Goal: Navigation & Orientation: Find specific page/section

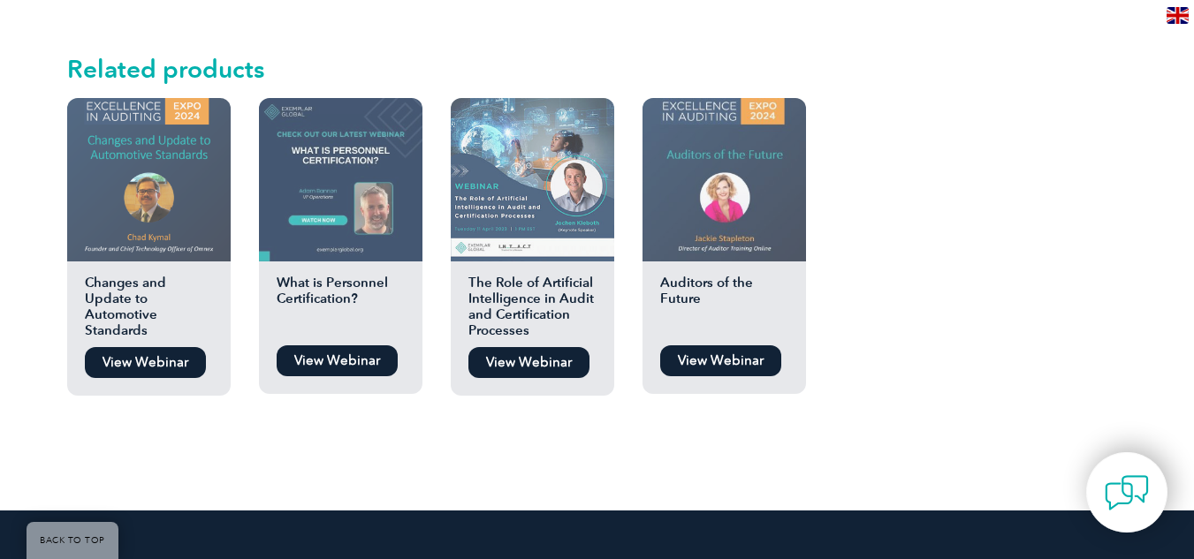
scroll to position [1896, 0]
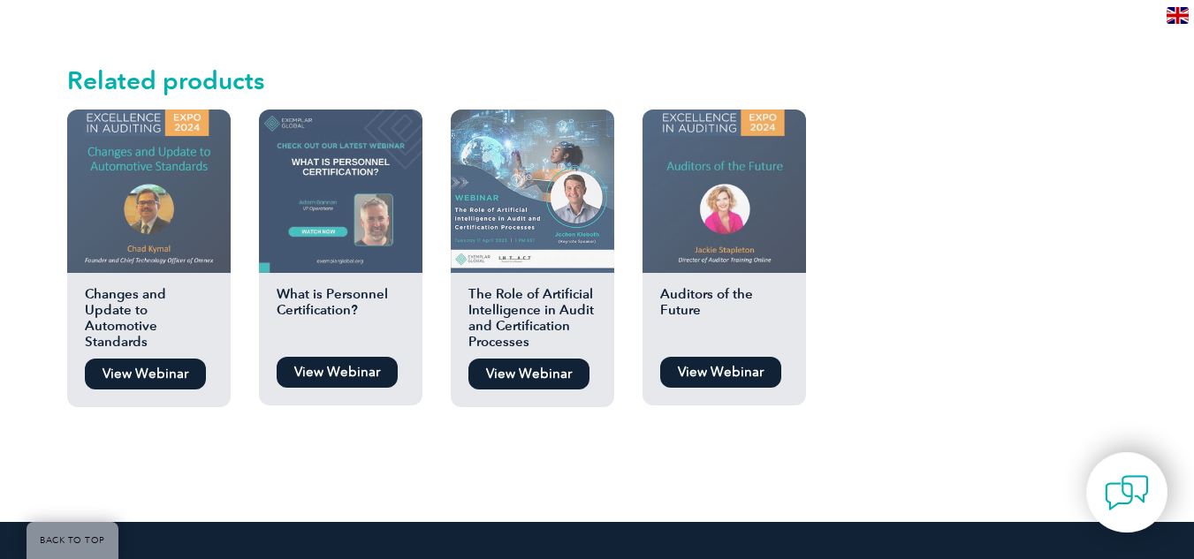
click at [723, 383] on link "View Webinar" at bounding box center [720, 372] width 121 height 31
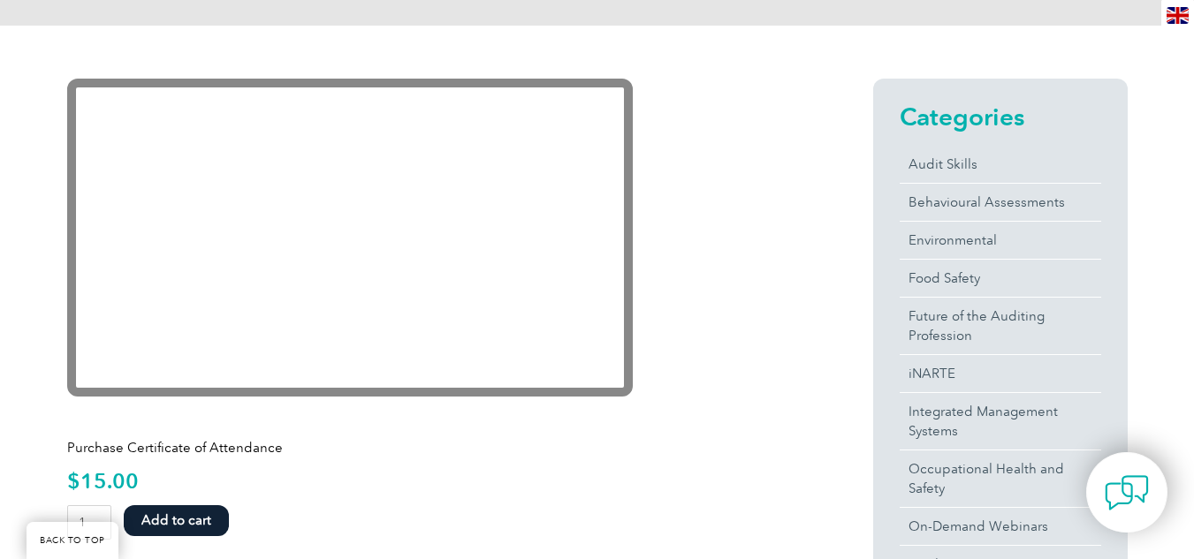
scroll to position [386, 0]
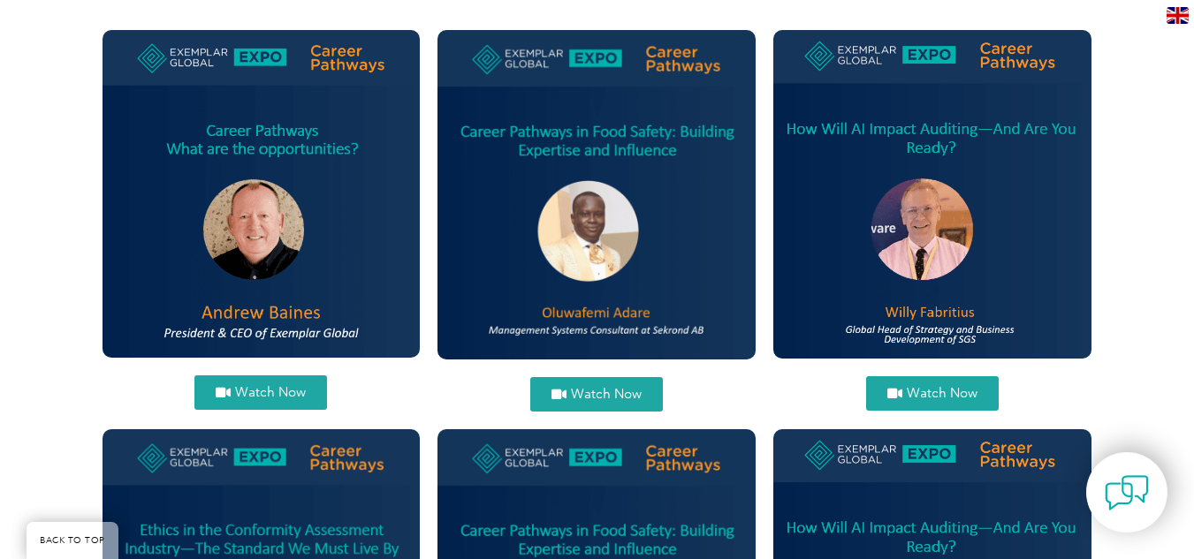
scroll to position [729, 0]
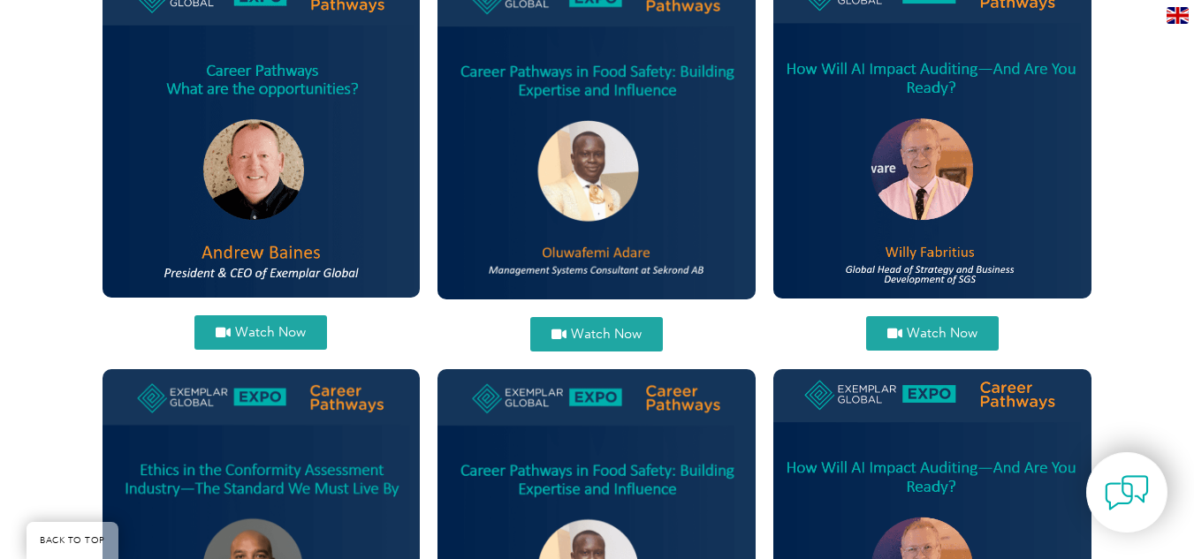
click at [558, 336] on icon at bounding box center [558, 334] width 15 height 13
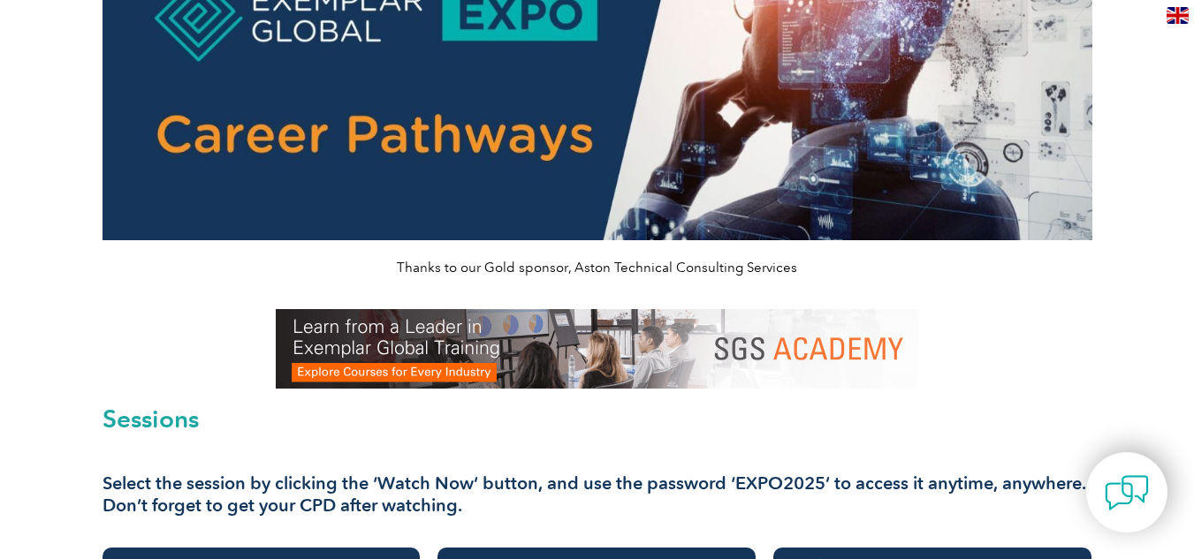
scroll to position [161, 0]
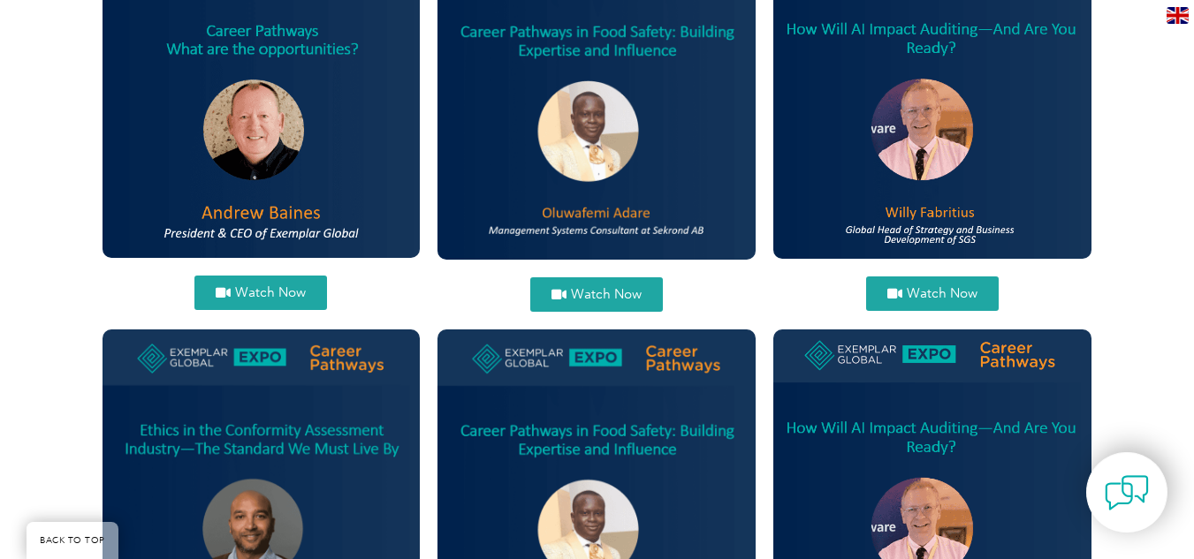
scroll to position [774, 0]
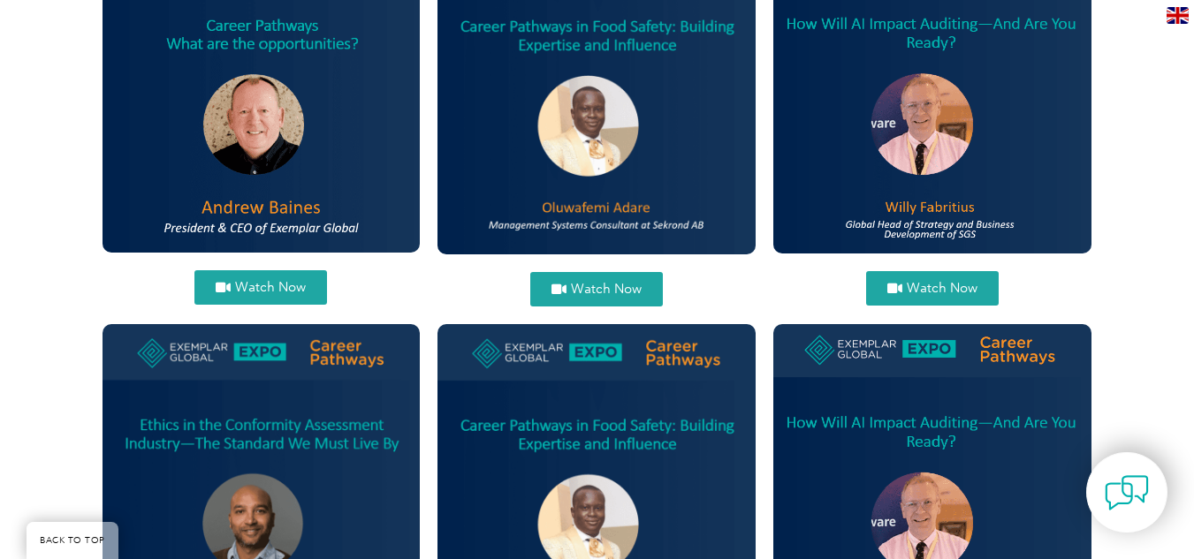
click at [558, 283] on icon at bounding box center [558, 289] width 15 height 13
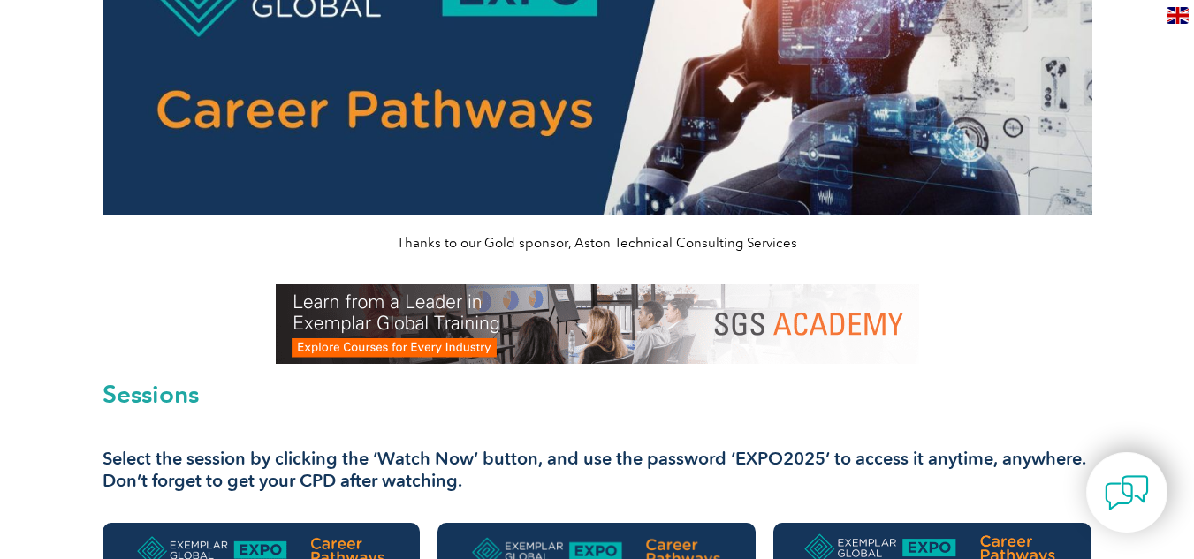
scroll to position [0, 0]
